Goal: Information Seeking & Learning: Learn about a topic

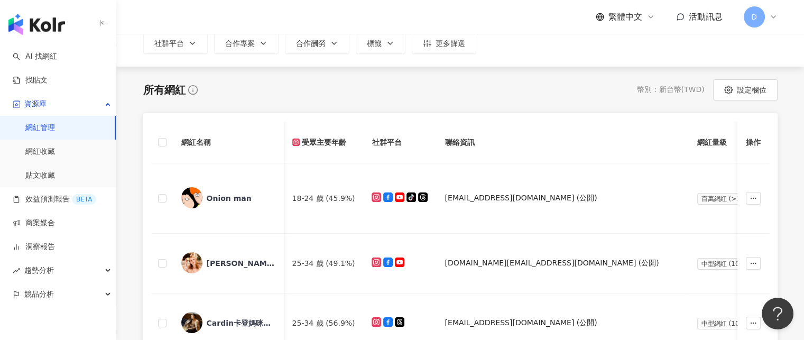
scroll to position [0, 131]
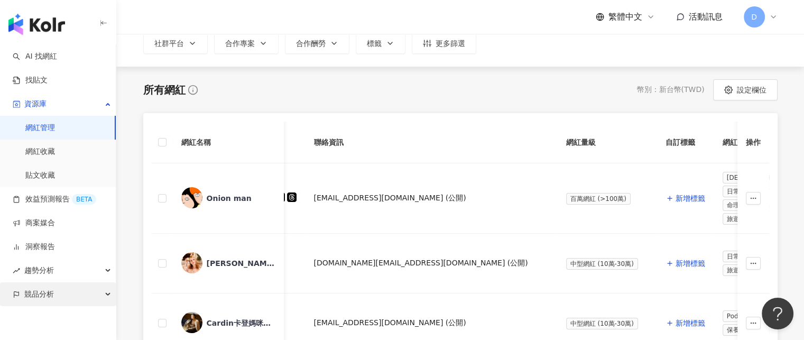
click at [94, 291] on div "競品分析" at bounding box center [58, 294] width 116 height 24
click at [95, 292] on div "競品分析" at bounding box center [58, 294] width 116 height 24
click at [82, 292] on div "競品分析" at bounding box center [58, 294] width 116 height 24
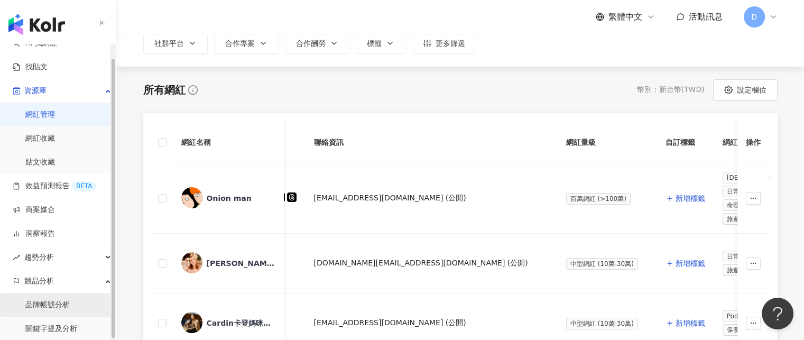
click at [65, 302] on link "品牌帳號分析" at bounding box center [47, 305] width 44 height 11
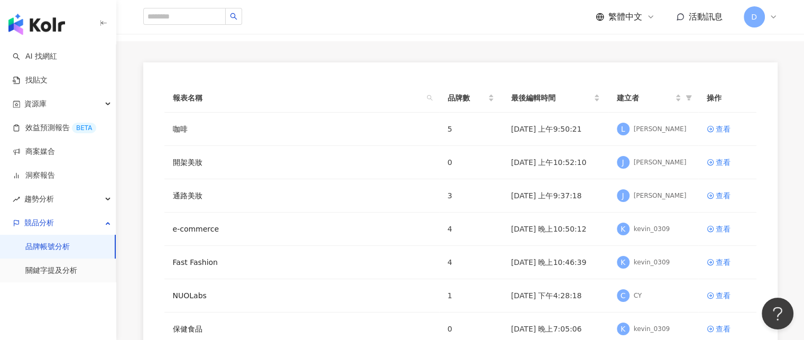
scroll to position [57, 0]
click at [720, 126] on div "查看" at bounding box center [723, 129] width 15 height 12
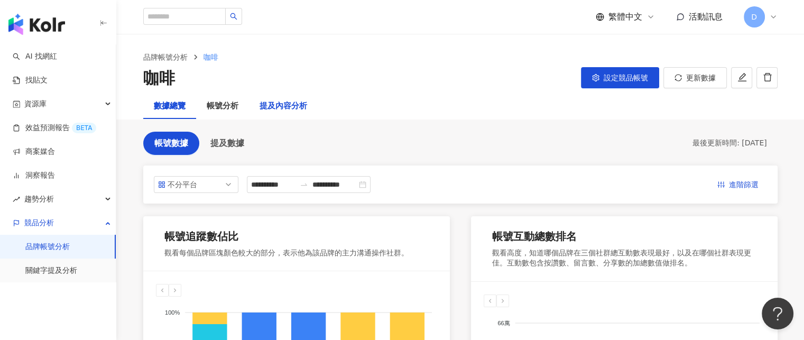
click at [287, 105] on div "提及內容分析" at bounding box center [284, 106] width 48 height 13
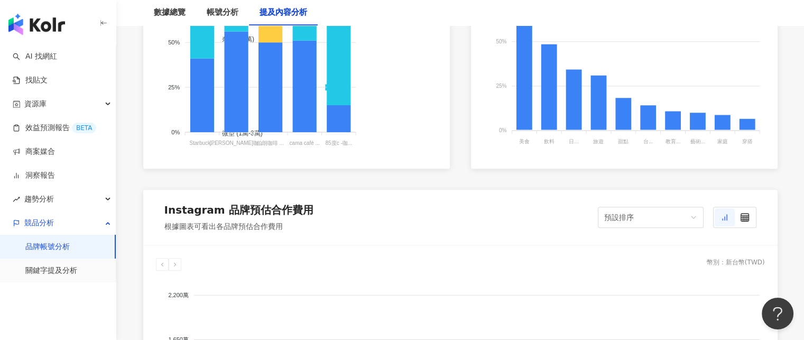
scroll to position [746, 0]
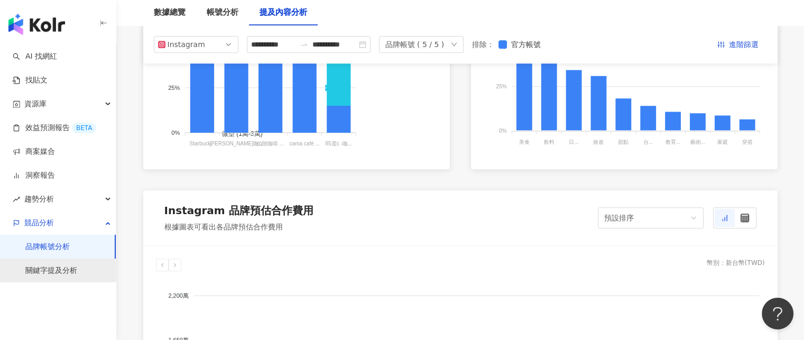
click at [62, 276] on link "關鍵字提及分析" at bounding box center [51, 270] width 52 height 11
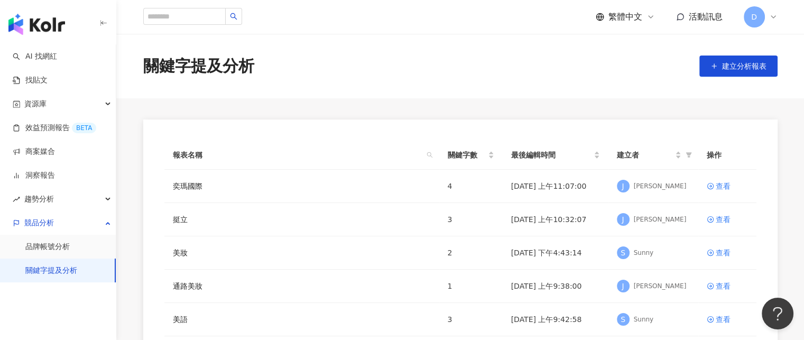
scroll to position [97, 0]
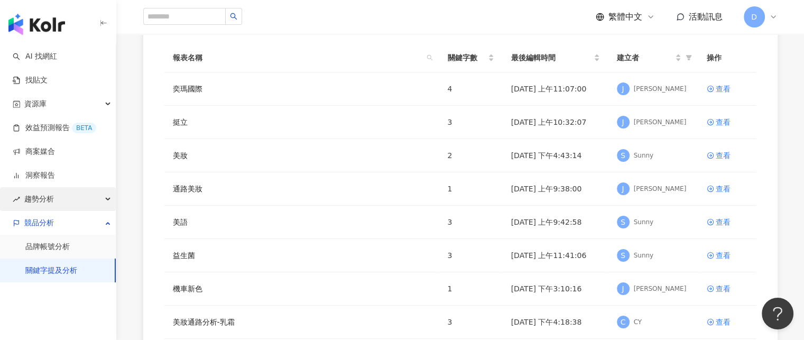
click at [104, 200] on div "趨勢分析" at bounding box center [58, 199] width 116 height 24
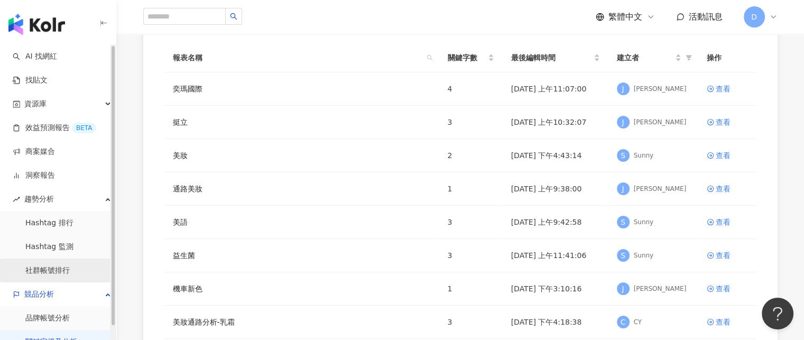
click at [56, 268] on link "社群帳號排行" at bounding box center [47, 270] width 44 height 11
